Goal: Information Seeking & Learning: Understand process/instructions

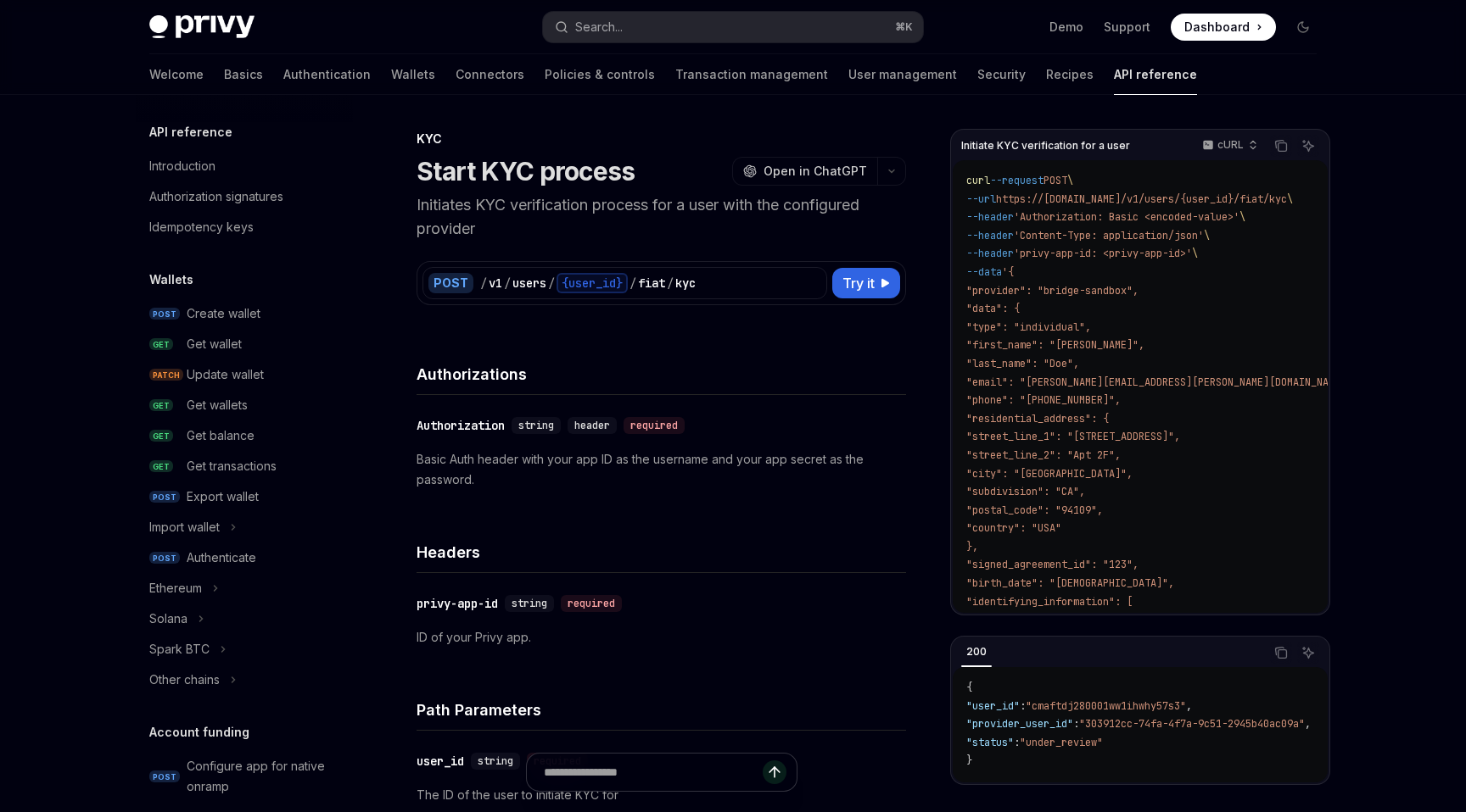
scroll to position [445, 0]
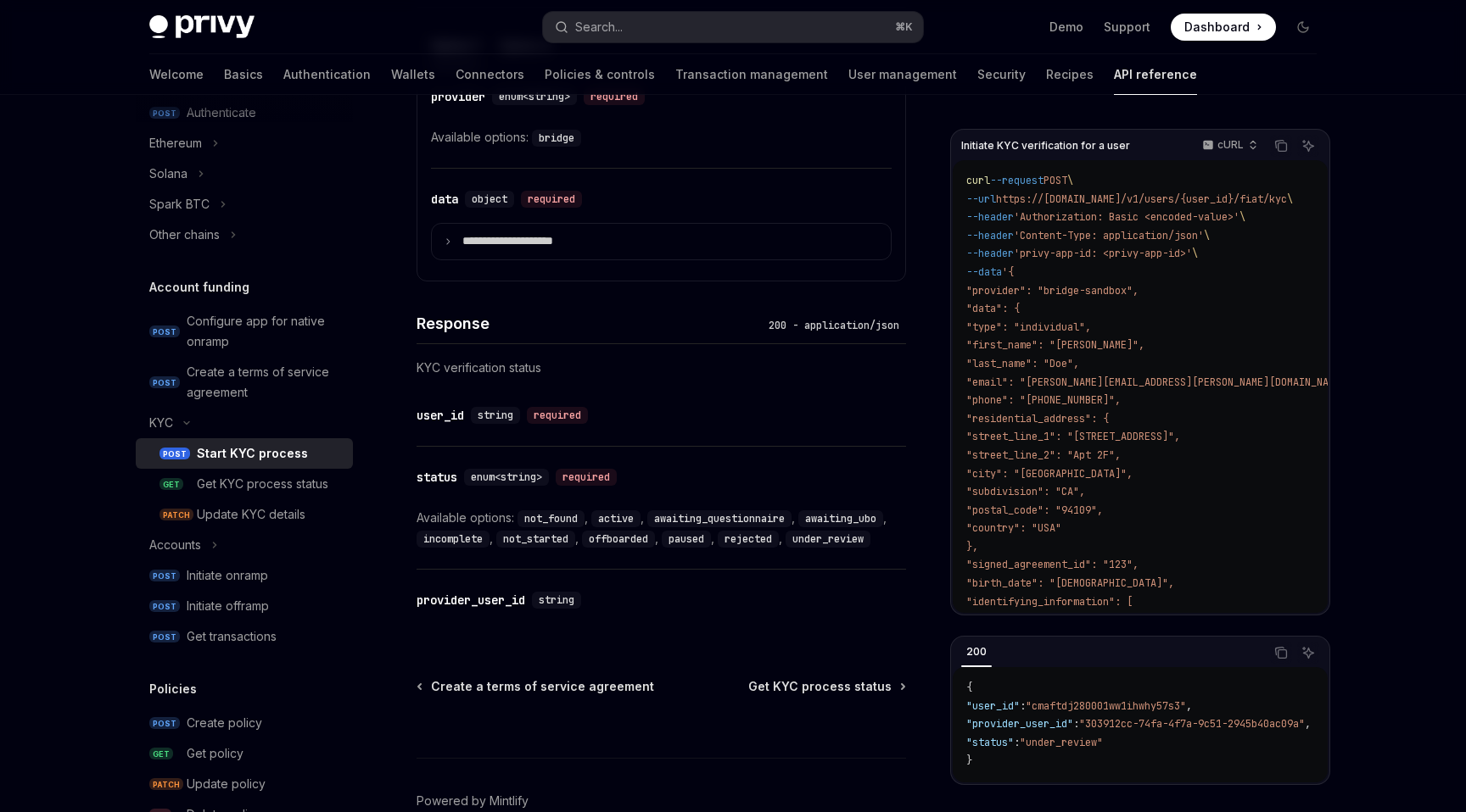
scroll to position [887, 0]
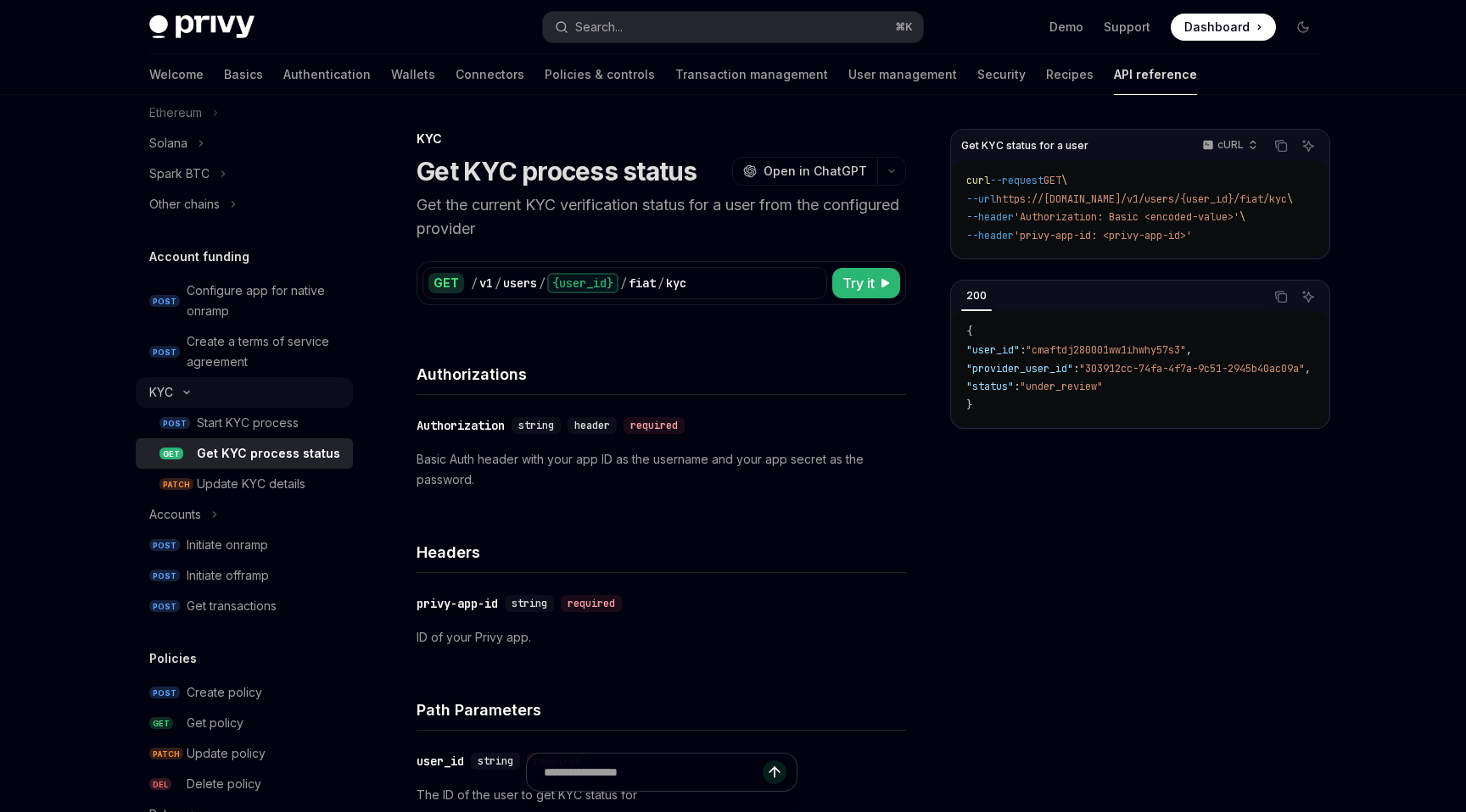
click at [270, 390] on button "KYC" at bounding box center [245, 392] width 217 height 31
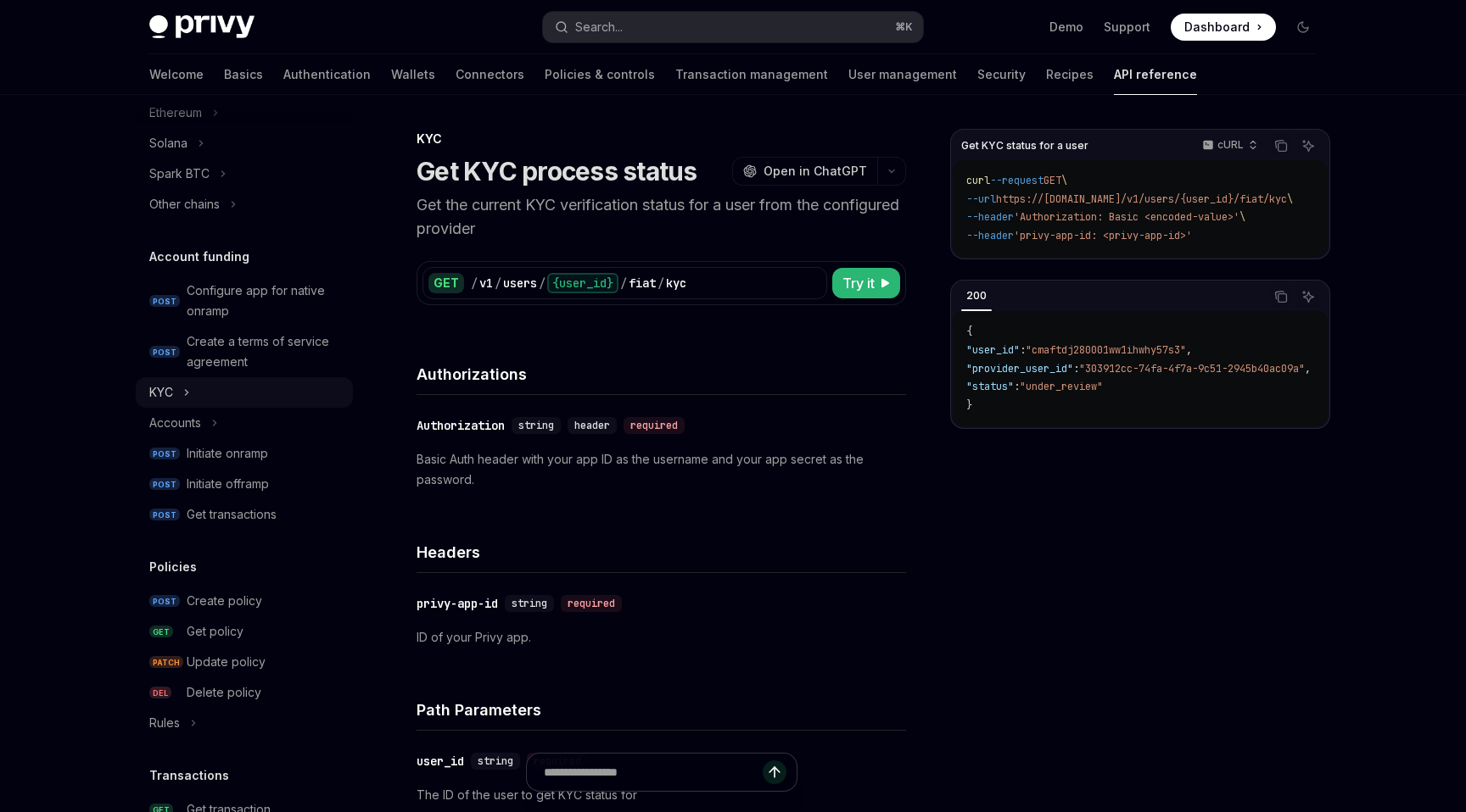
click at [270, 390] on button "KYC" at bounding box center [245, 392] width 217 height 31
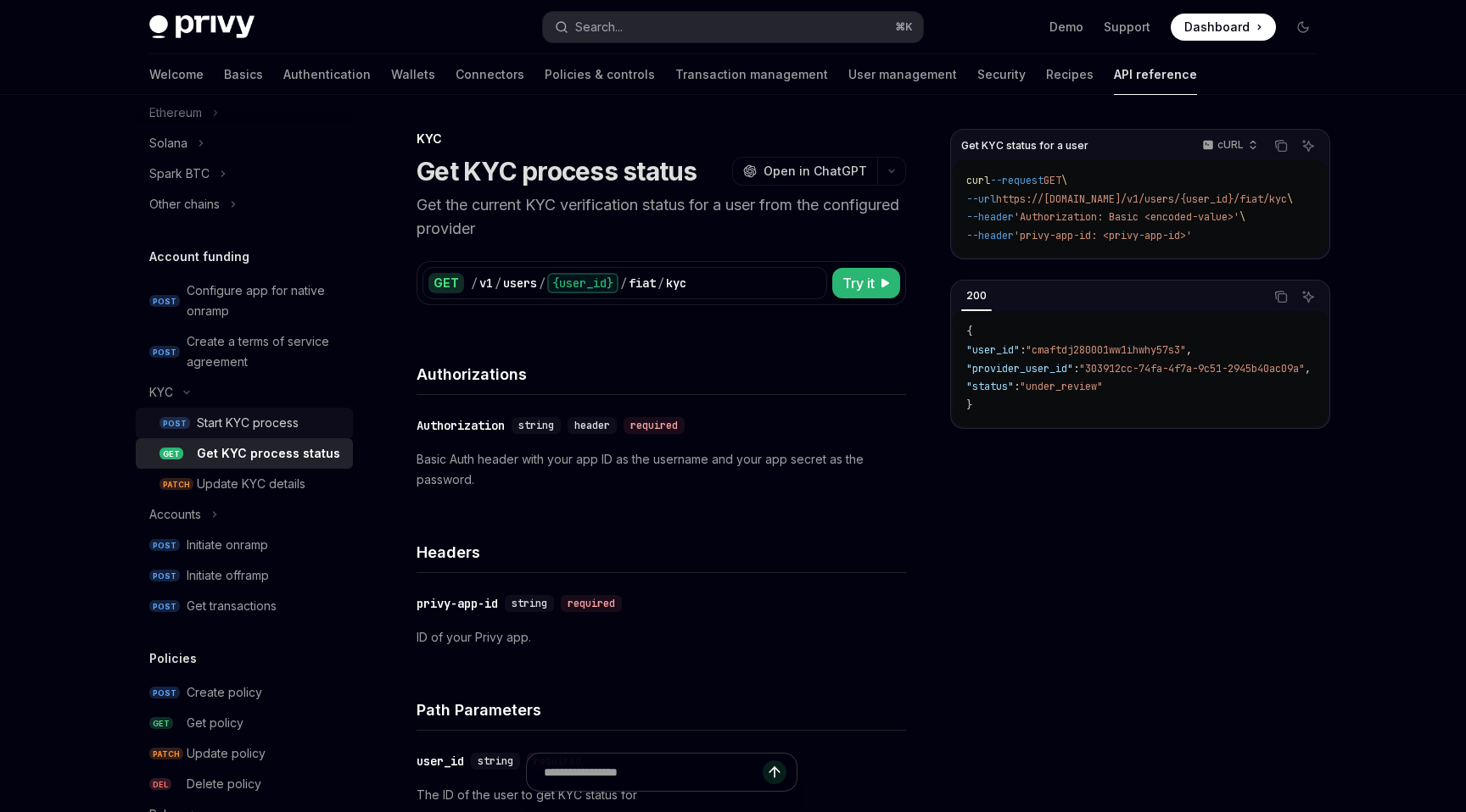
click at [225, 420] on div "Start KYC process" at bounding box center [247, 423] width 102 height 21
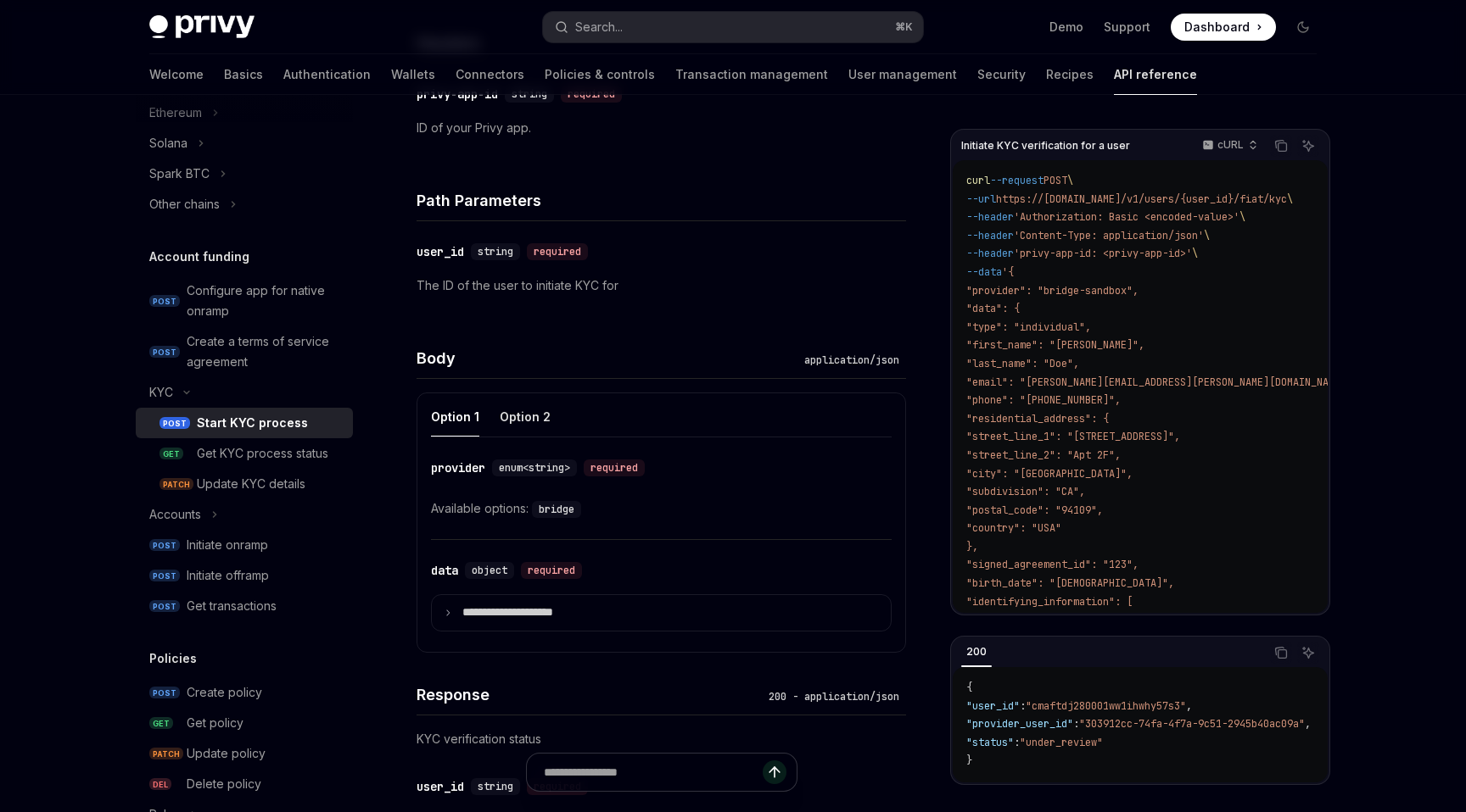
scroll to position [514, 0]
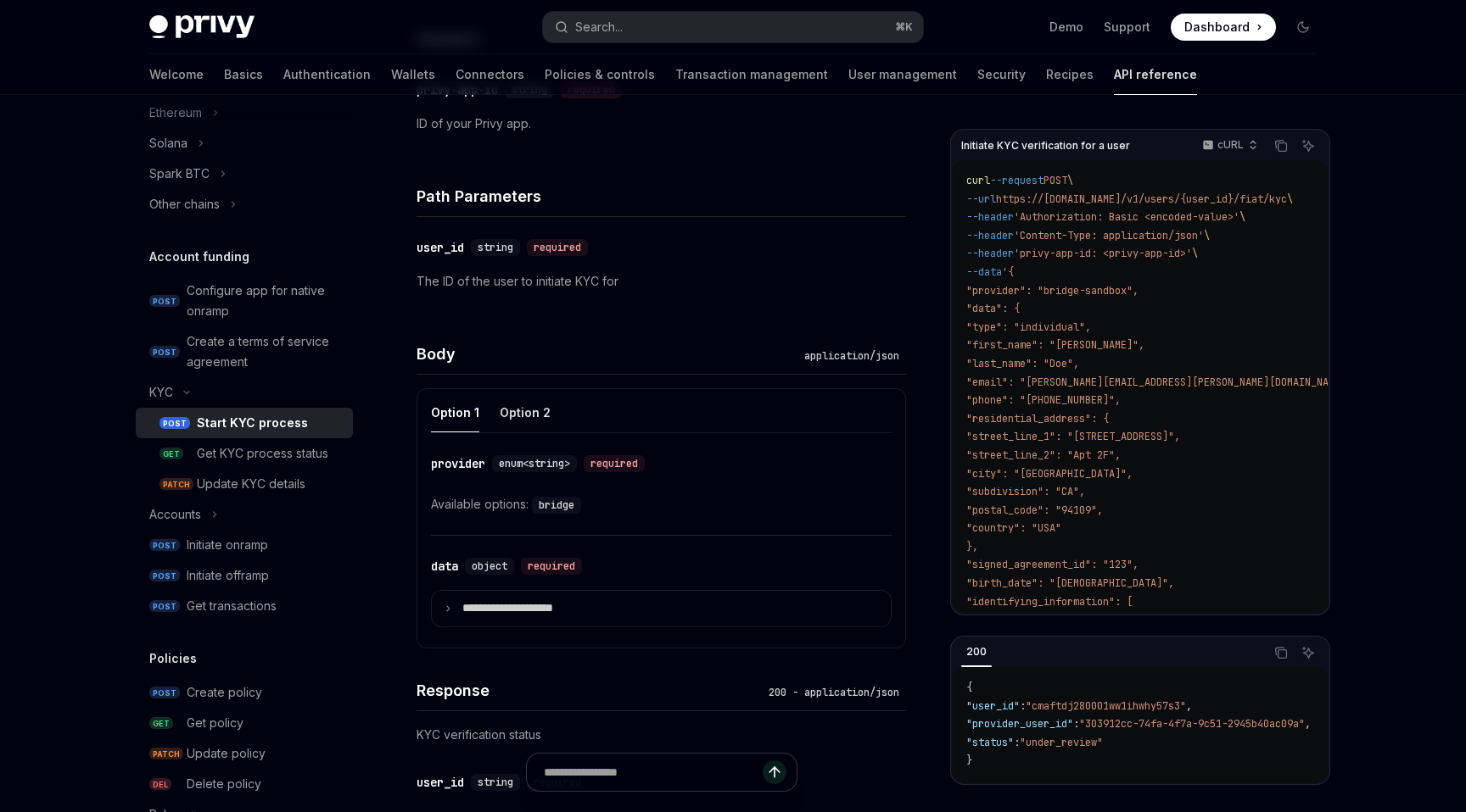
click at [221, 426] on div "Start KYC process" at bounding box center [252, 423] width 112 height 21
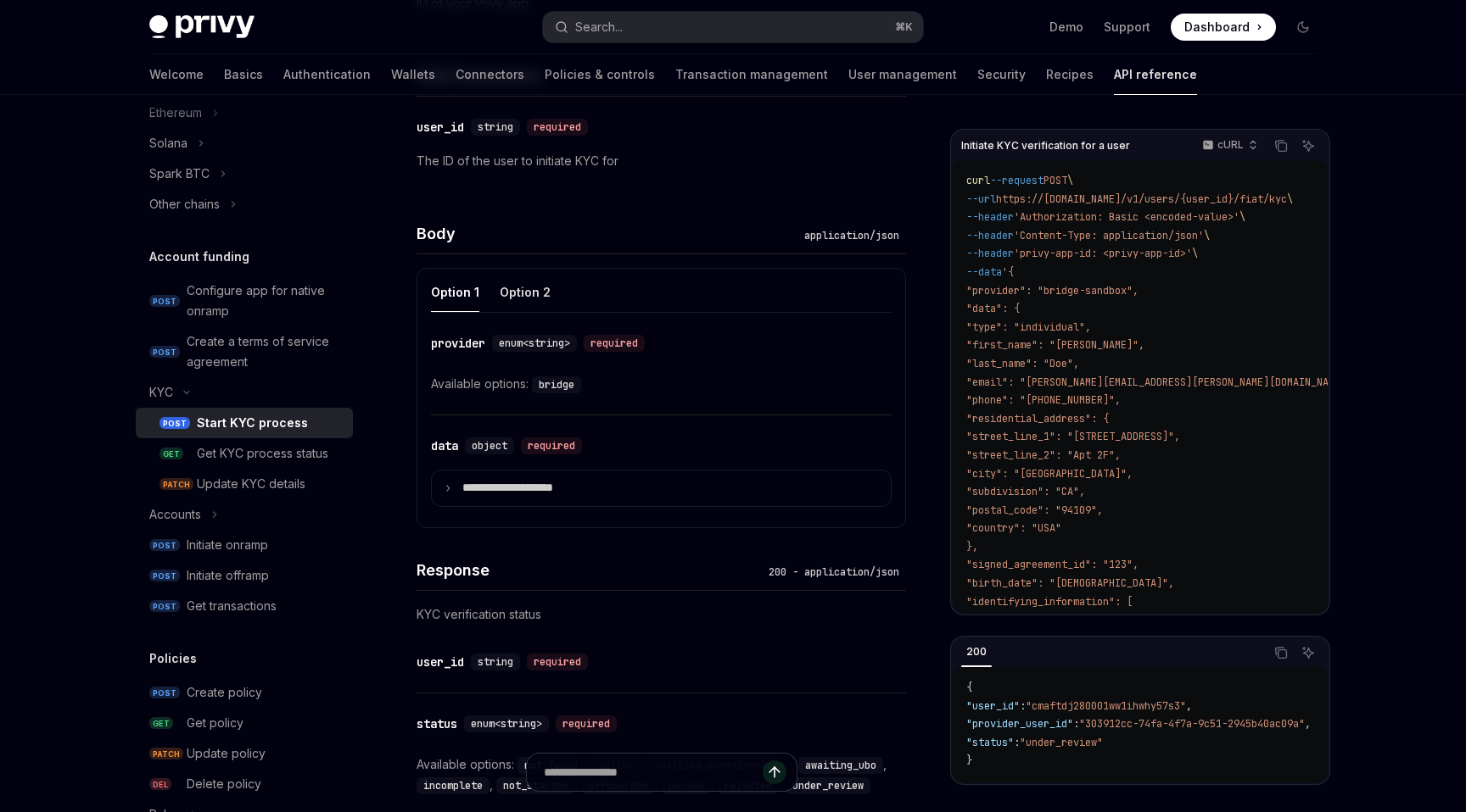
scroll to position [195, 0]
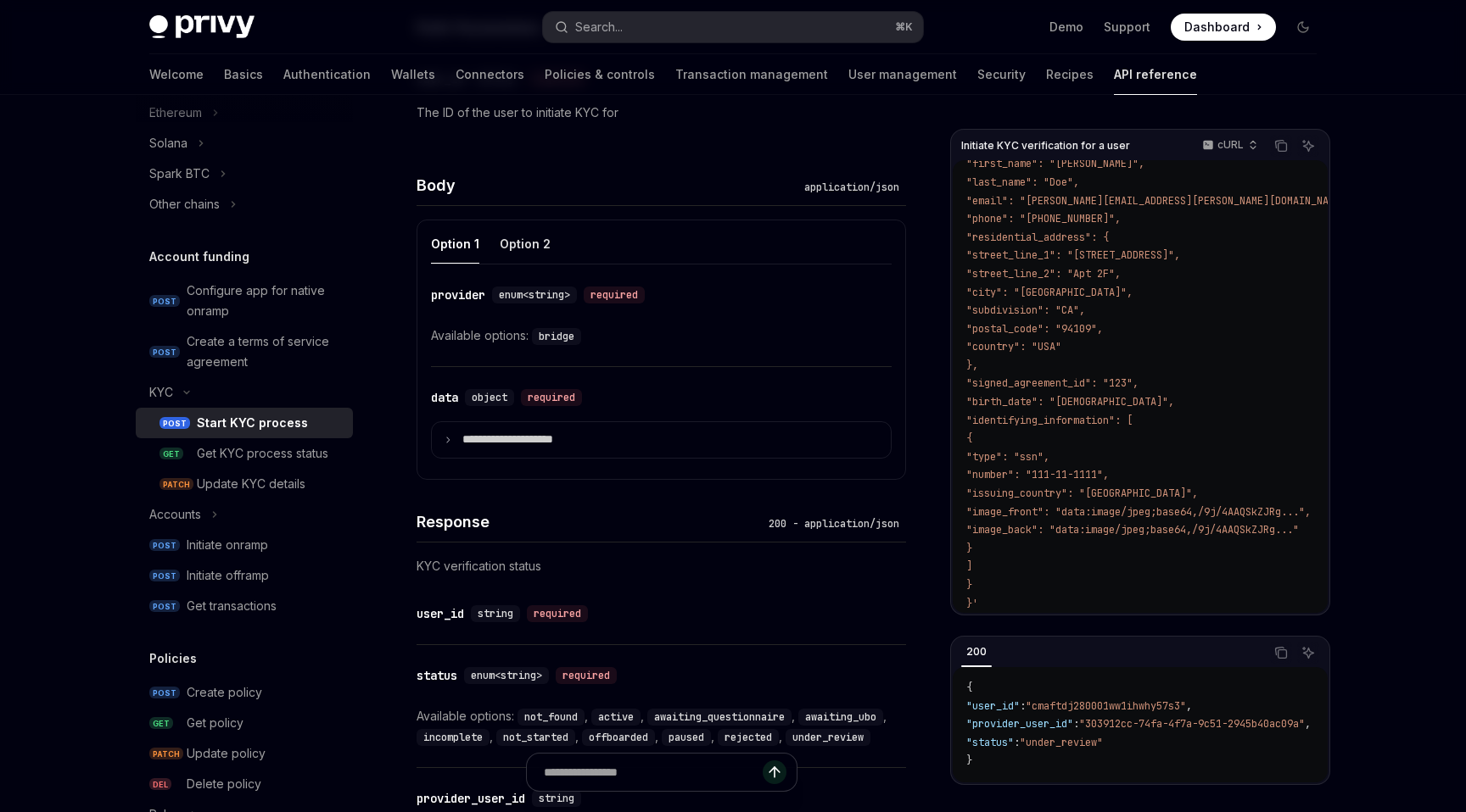
type textarea "*"
